Goal: Contribute content

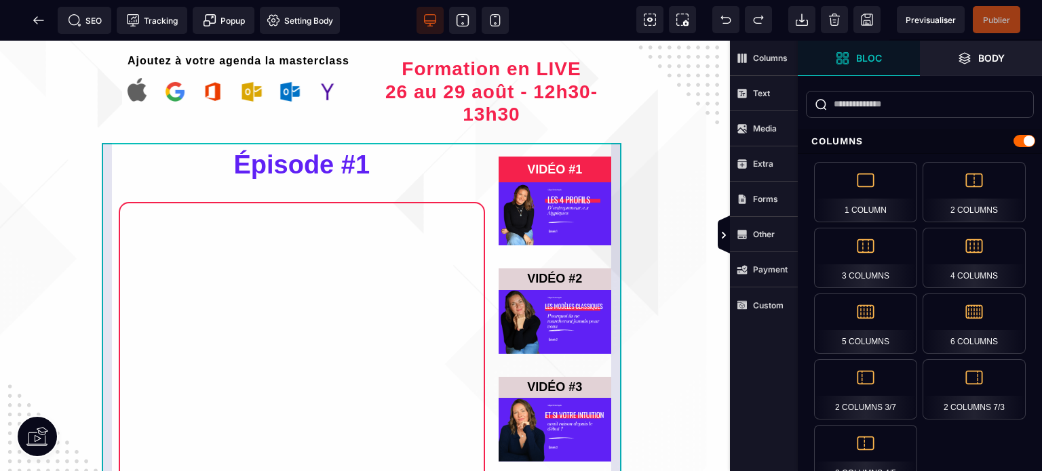
click at [108, 181] on div "Épisode #1 QUIZ - 4 Profils VIDÉO #1 VIDÉO #2 VIDÉO #3" at bounding box center [365, 379] width 526 height 473
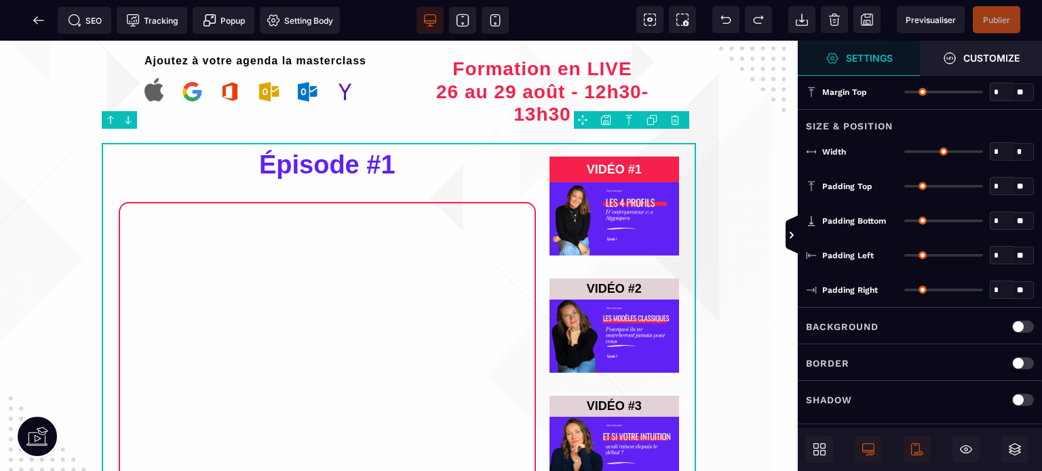
type input "*"
type input "***"
type input "*"
type input "**"
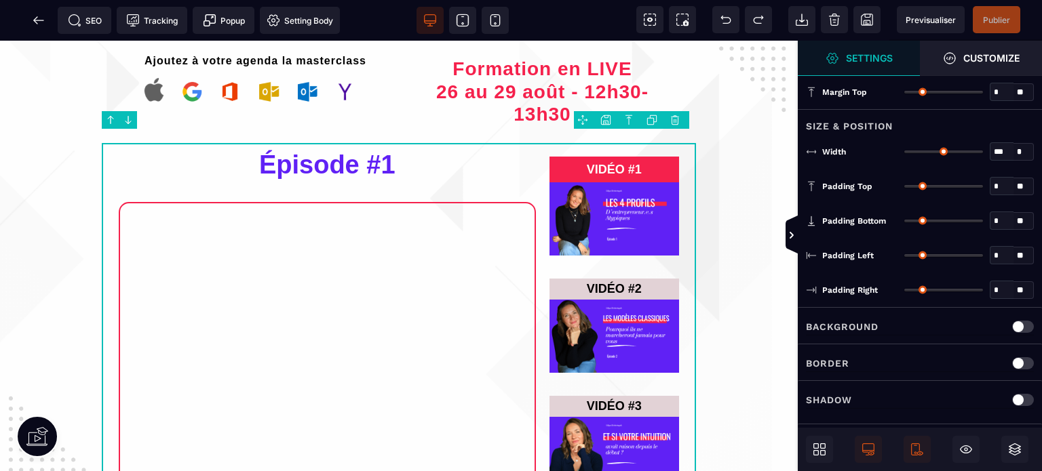
type input "**"
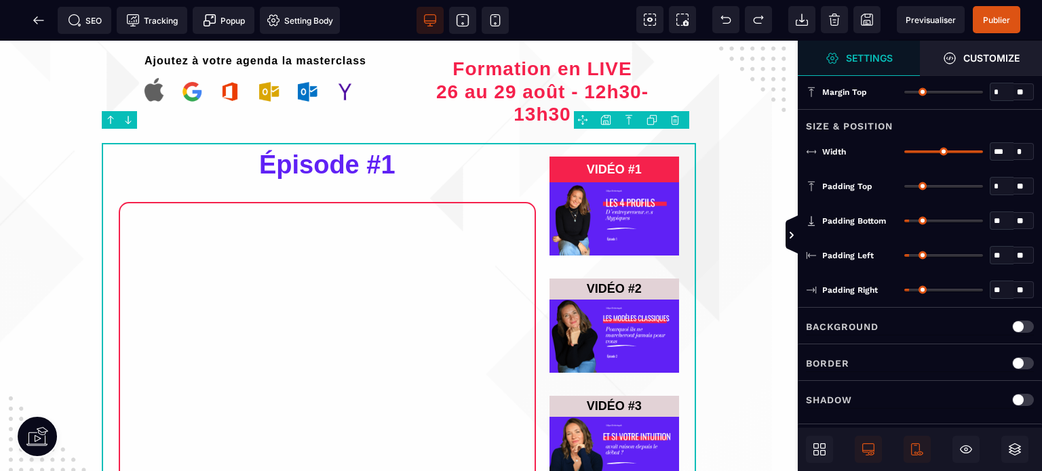
click at [835, 362] on p "Border" at bounding box center [827, 363] width 43 height 16
click at [890, 396] on div "Border Color" at bounding box center [862, 400] width 81 height 14
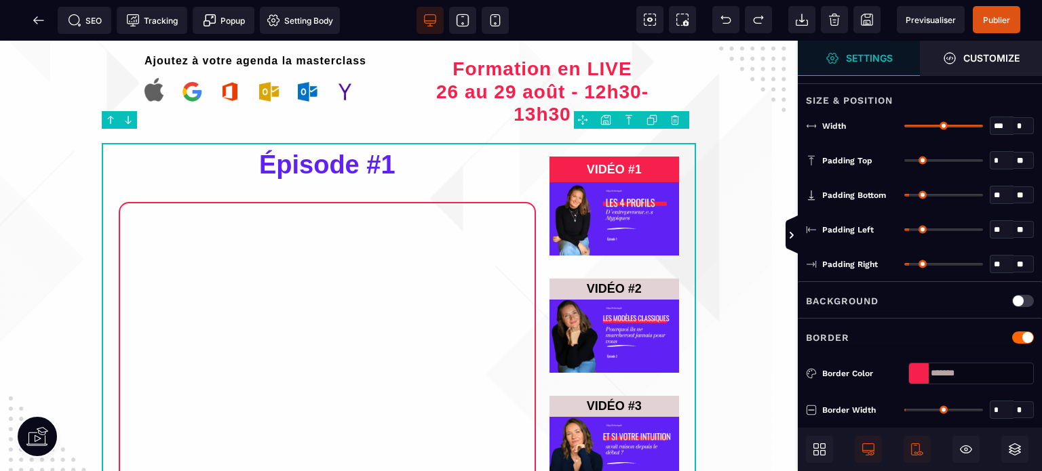
scroll to position [27, 0]
type input "*"
drag, startPoint x: 907, startPoint y: 400, endPoint x: 887, endPoint y: 405, distance: 20.9
type input "*"
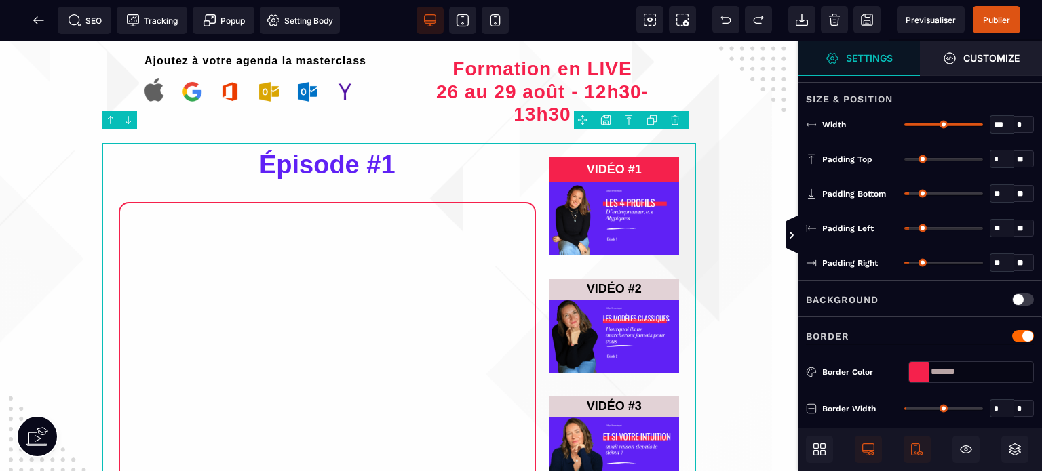
click at [904, 408] on input "range" at bounding box center [943, 409] width 79 height 3
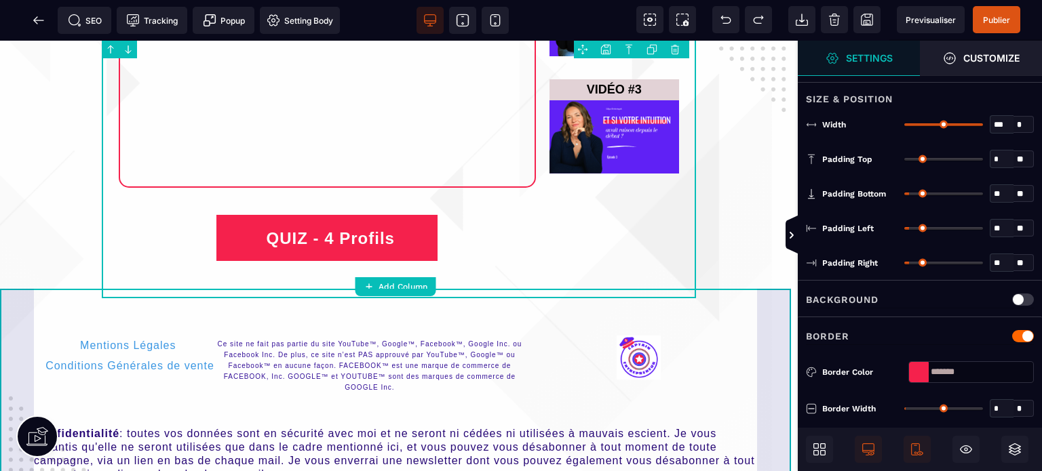
scroll to position [323, 0]
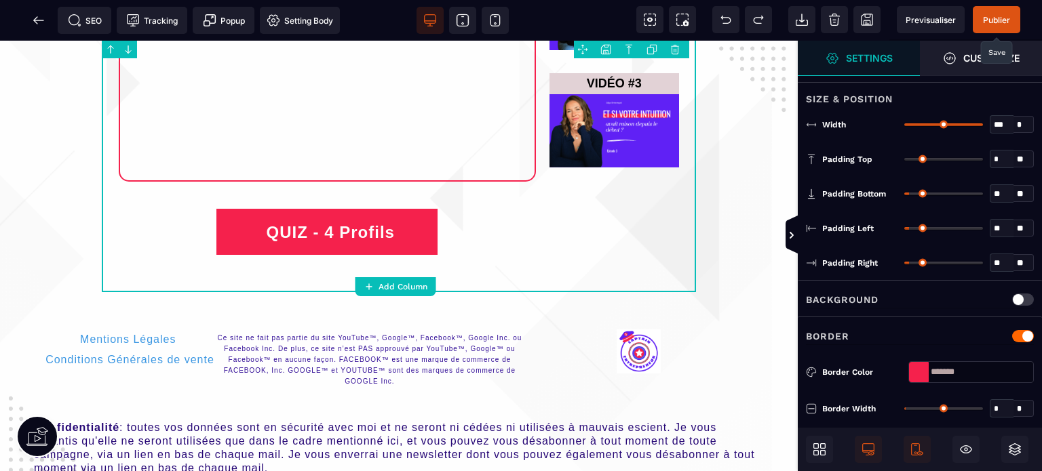
click at [997, 18] on span "Publier" at bounding box center [996, 20] width 27 height 10
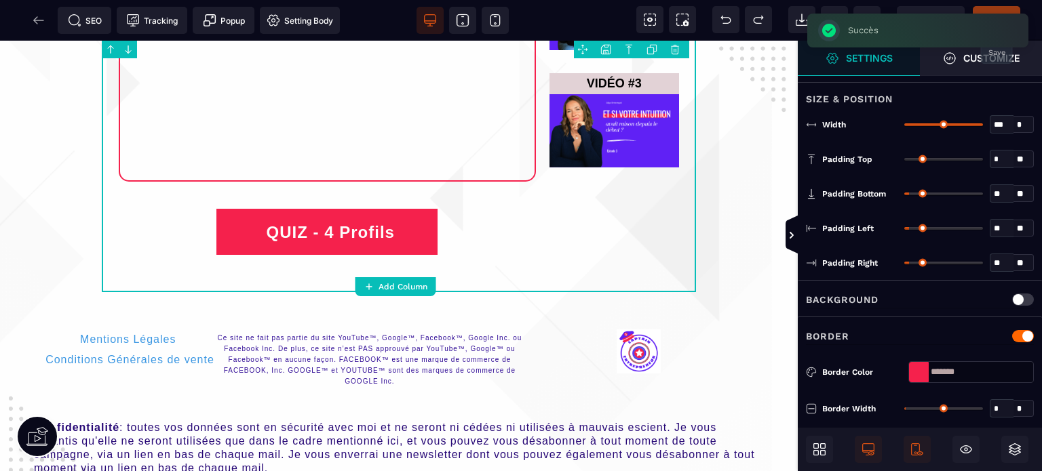
click at [37, 18] on div "SEO Tracking Popup Setting Body" at bounding box center [174, 20] width 342 height 27
click at [37, 20] on icon at bounding box center [38, 20] width 10 height 1
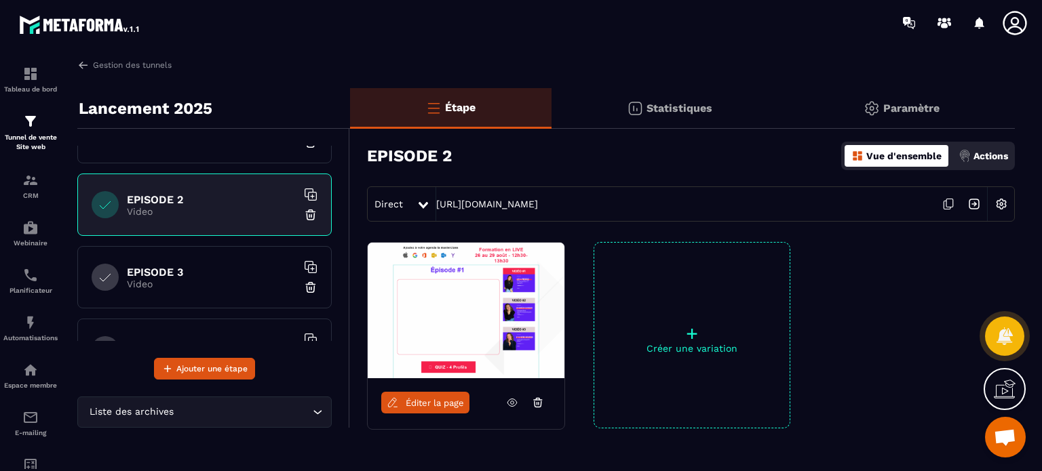
scroll to position [301, 0]
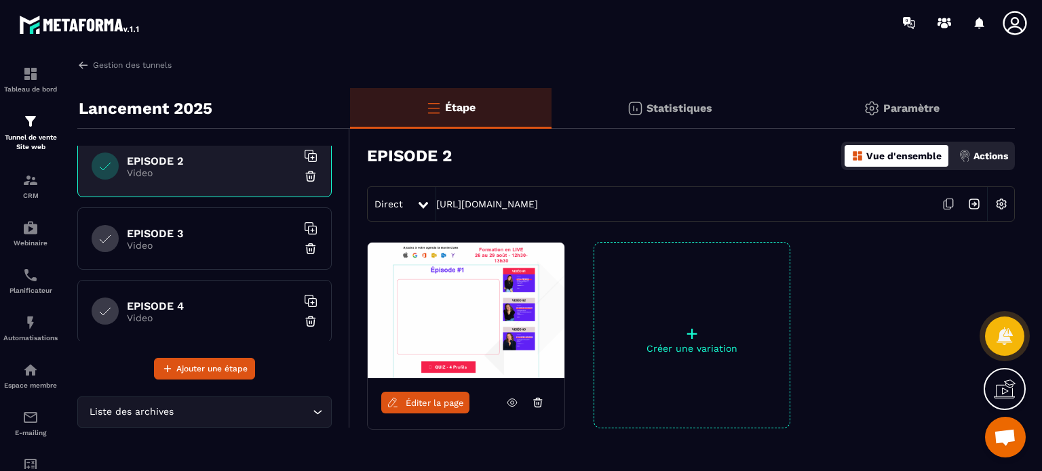
click at [187, 244] on p "Video" at bounding box center [212, 245] width 170 height 11
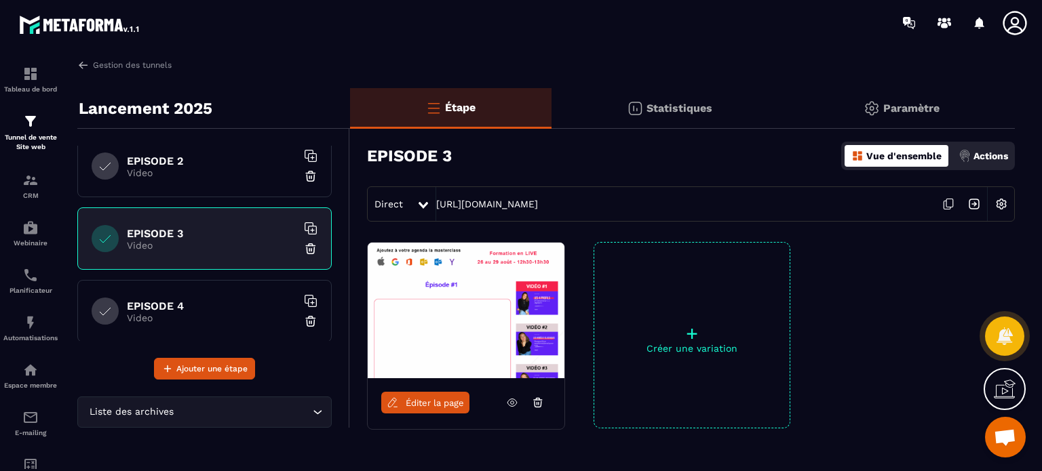
click at [413, 403] on span "Éditer la page" at bounding box center [434, 403] width 58 height 10
